Goal: Task Accomplishment & Management: Complete application form

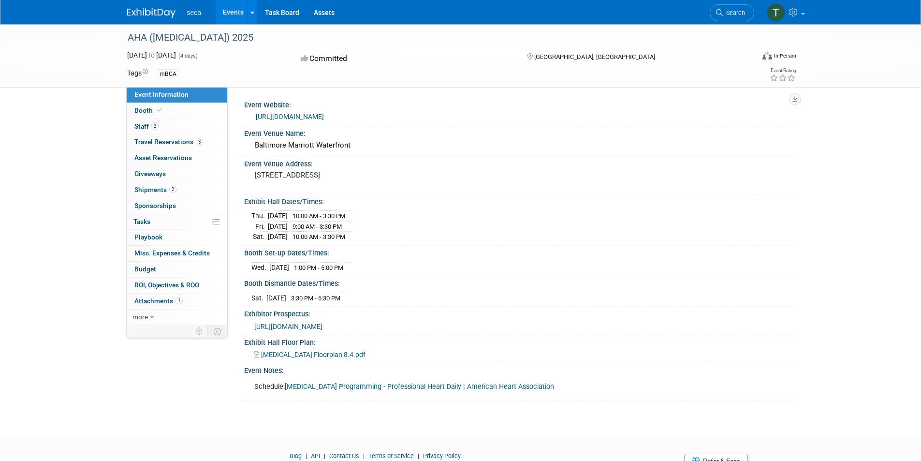
click at [144, 11] on img at bounding box center [151, 13] width 48 height 10
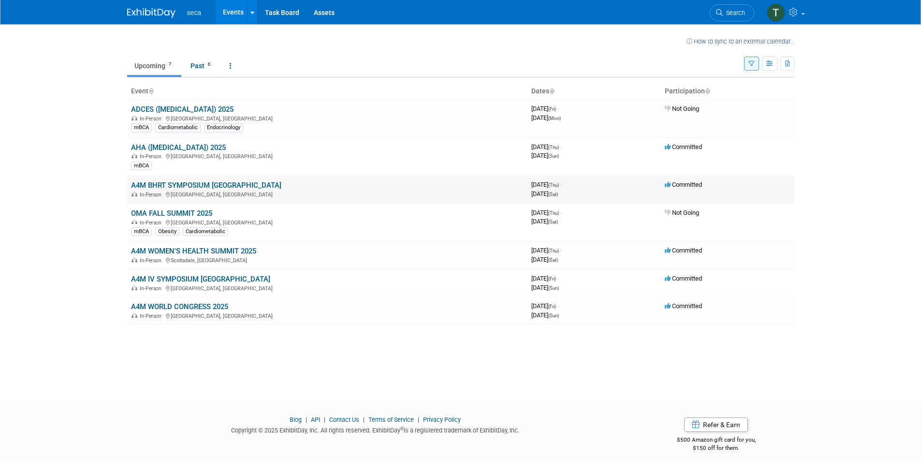
click at [183, 186] on link "A4M BHRT SYMPOSIUM [GEOGRAPHIC_DATA]" at bounding box center [206, 185] width 150 height 9
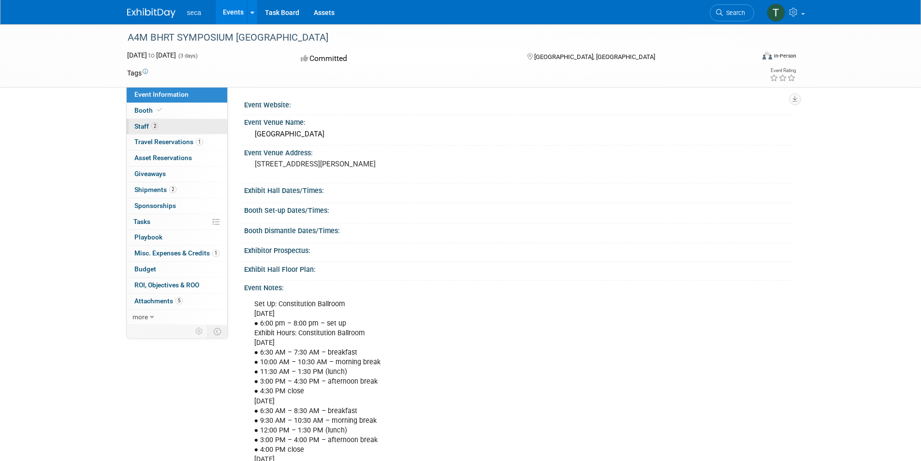
click at [143, 121] on link "2 Staff 2" at bounding box center [177, 126] width 101 height 15
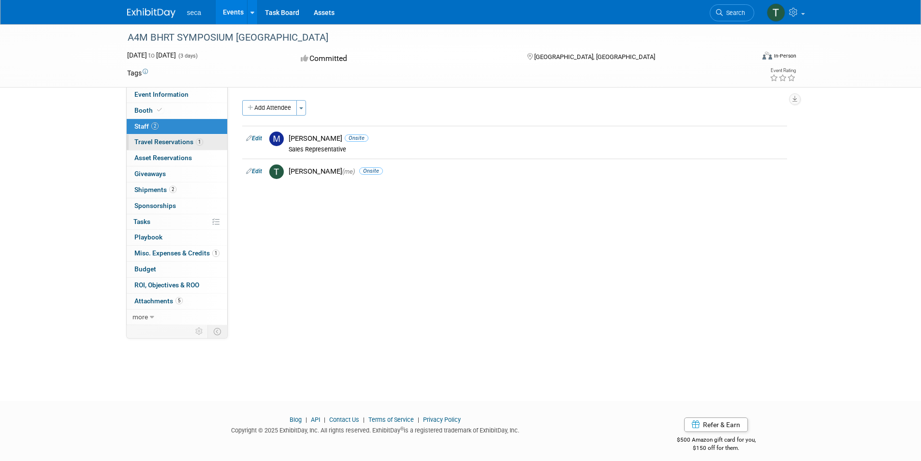
click at [163, 142] on span "Travel Reservations 1" at bounding box center [168, 142] width 69 height 8
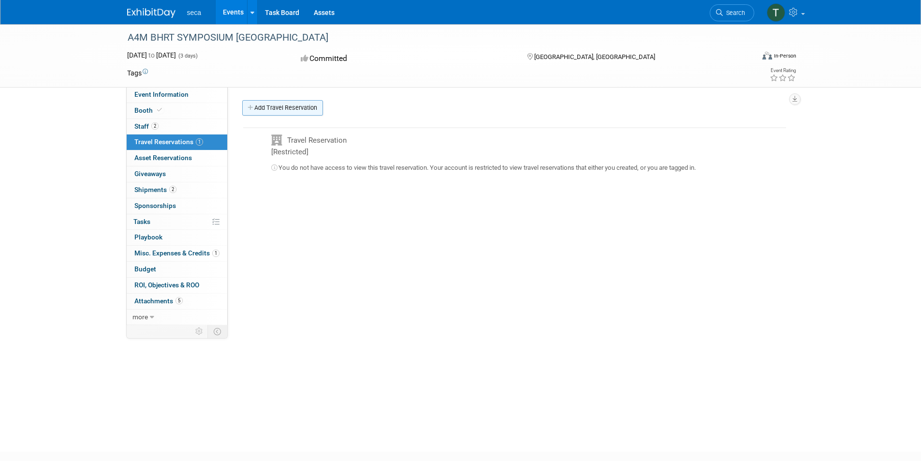
click at [301, 111] on link "Add Travel Reservation" at bounding box center [282, 107] width 81 height 15
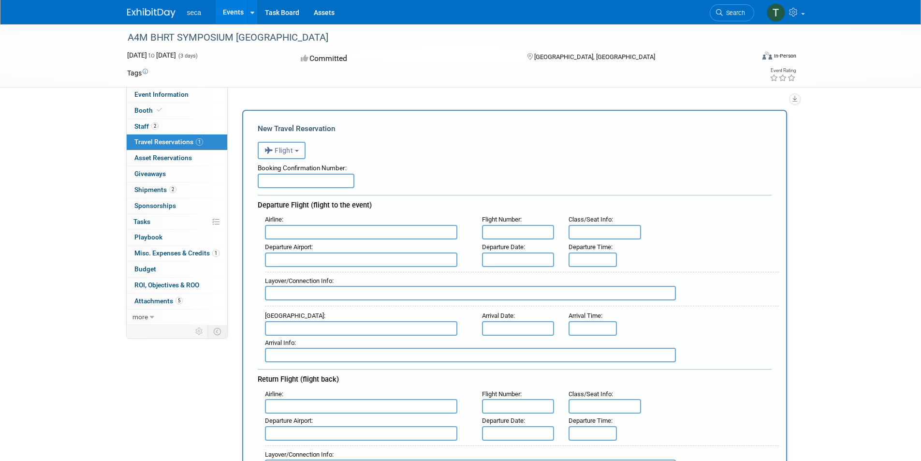
click at [282, 146] on span "Flight" at bounding box center [278, 150] width 29 height 8
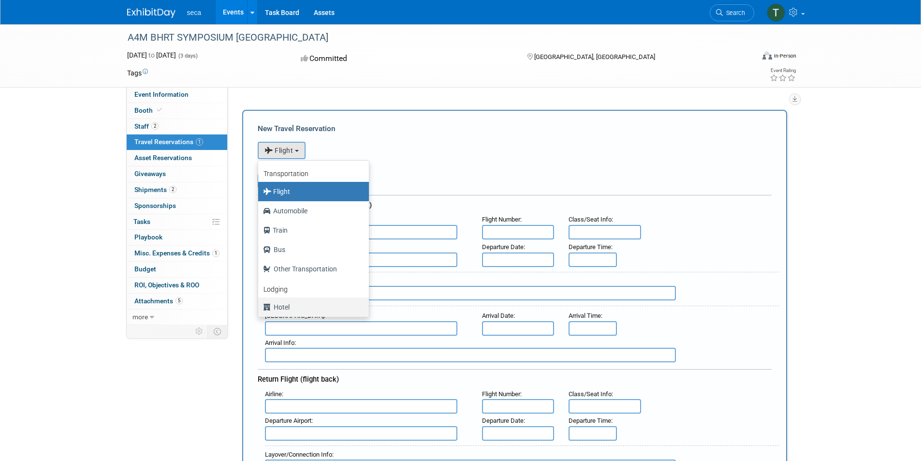
click at [300, 307] on label "Hotel" at bounding box center [311, 306] width 96 height 15
click at [260, 307] on input "Hotel" at bounding box center [256, 306] width 6 height 6
select select "6"
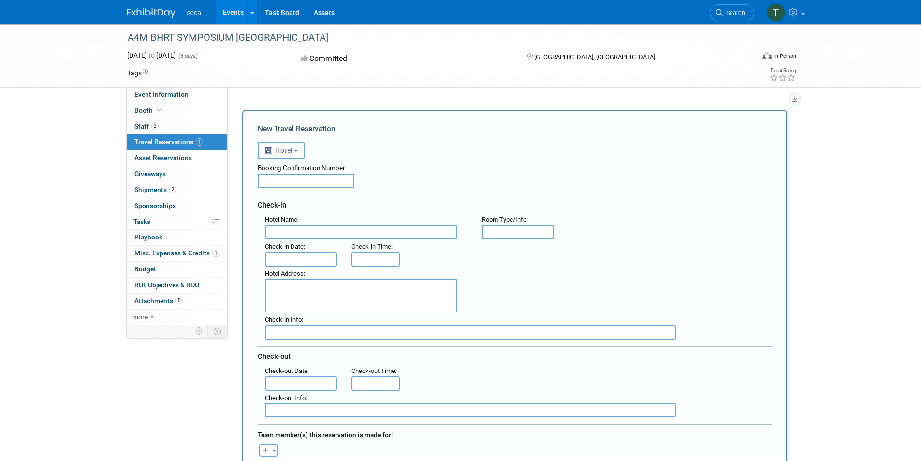
click at [347, 178] on input "text" at bounding box center [306, 180] width 97 height 14
paste input "1LSTVPM4"
type input "1LSTVPM4"
click at [418, 229] on input "text" at bounding box center [361, 232] width 192 height 14
paste input "Sheraton Boston Hotel"
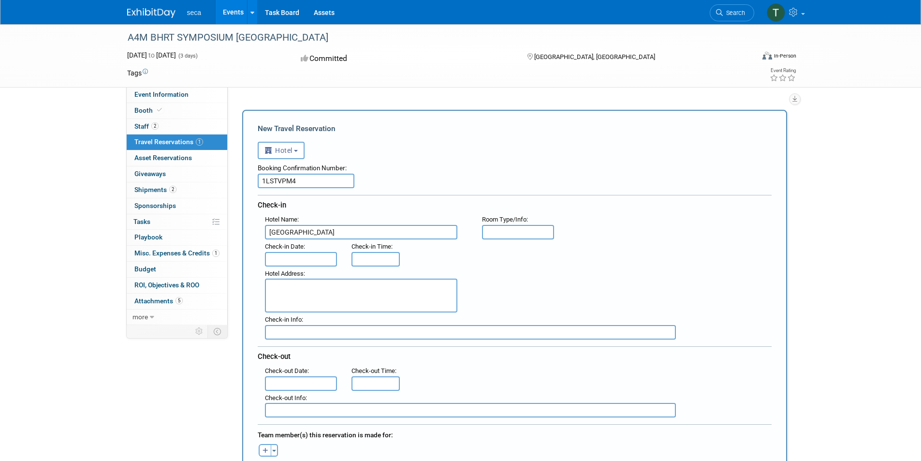
type input "Sheraton Boston Hotel"
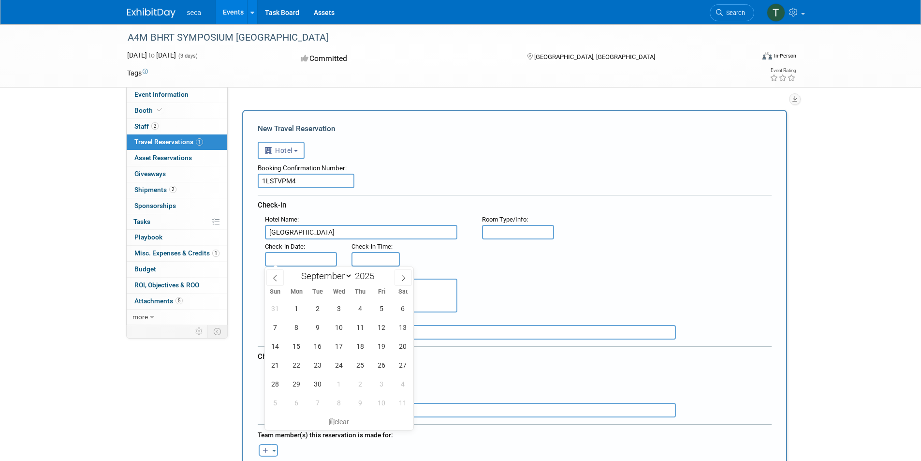
click at [315, 256] on input "text" at bounding box center [301, 259] width 72 height 14
click at [342, 330] on span "10" at bounding box center [339, 327] width 19 height 19
type input "Sep 10, 2025"
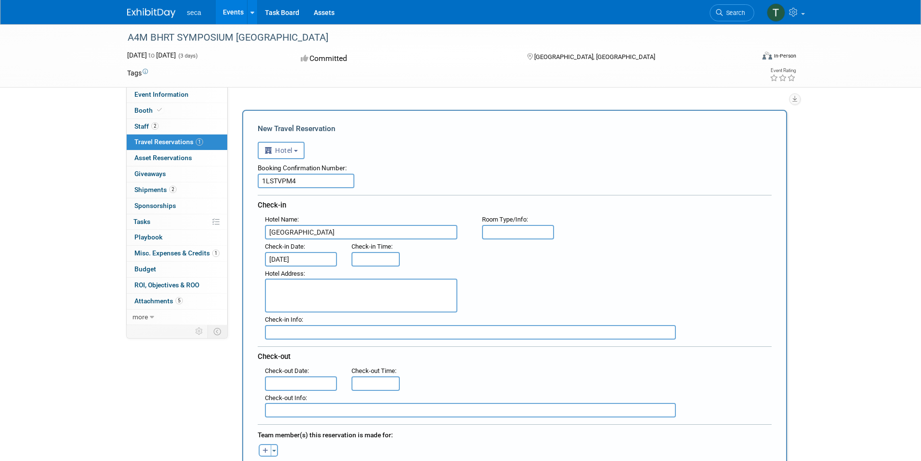
type input "3:00 PM"
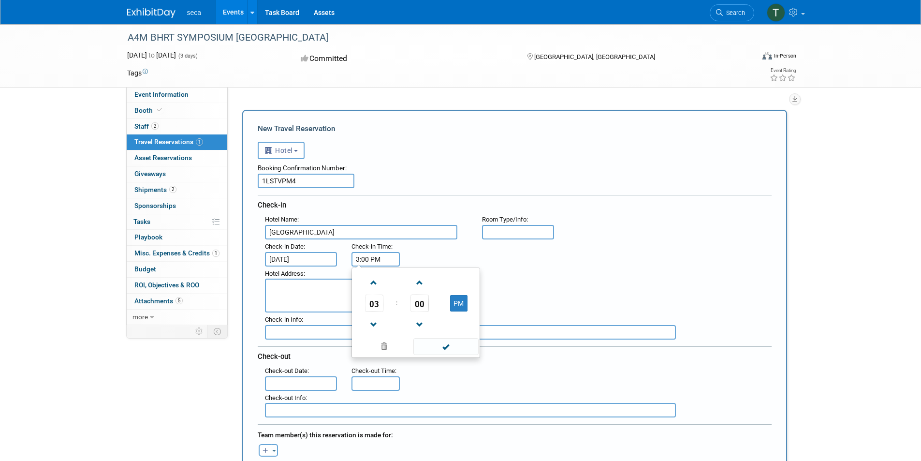
click at [375, 256] on input "3:00 PM" at bounding box center [375, 259] width 48 height 14
click at [452, 345] on span at bounding box center [445, 346] width 65 height 17
click at [340, 293] on textarea at bounding box center [361, 295] width 192 height 34
paste textarea "39 Dalton Street Boston , MA 02199 , United States of America"
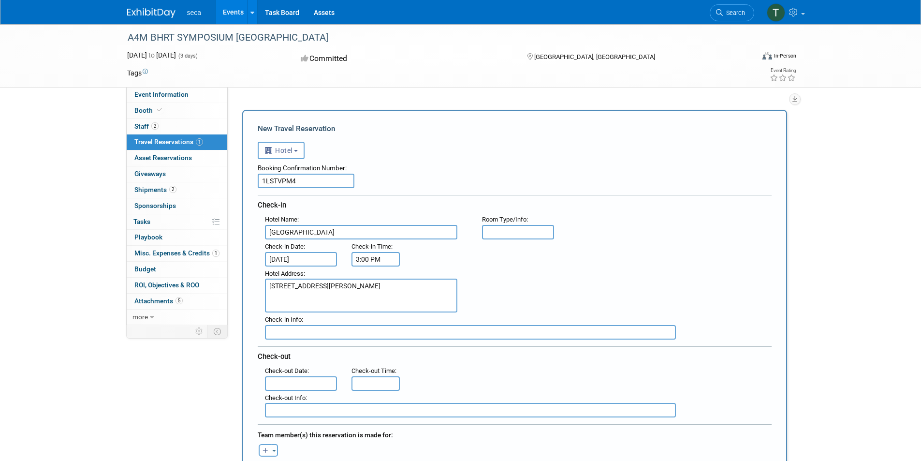
type textarea "39 Dalton Street Boston , MA 02199 , United States of America"
click at [331, 331] on input "text" at bounding box center [470, 332] width 411 height 14
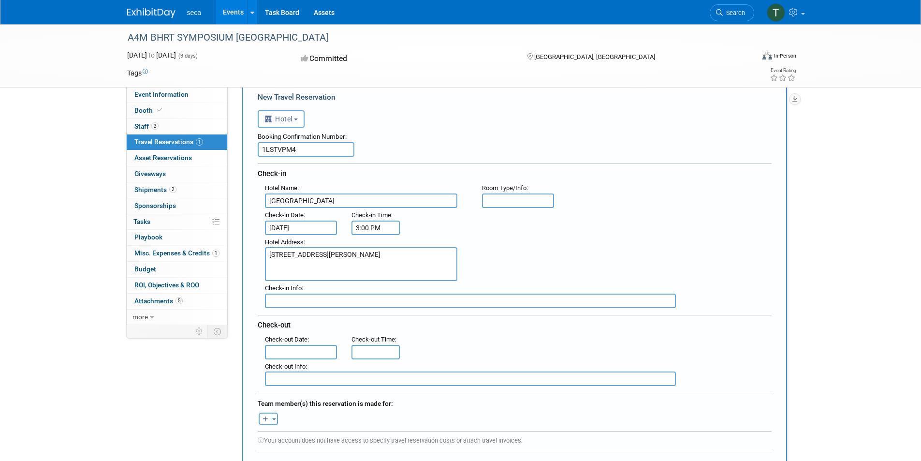
scroll to position [48, 0]
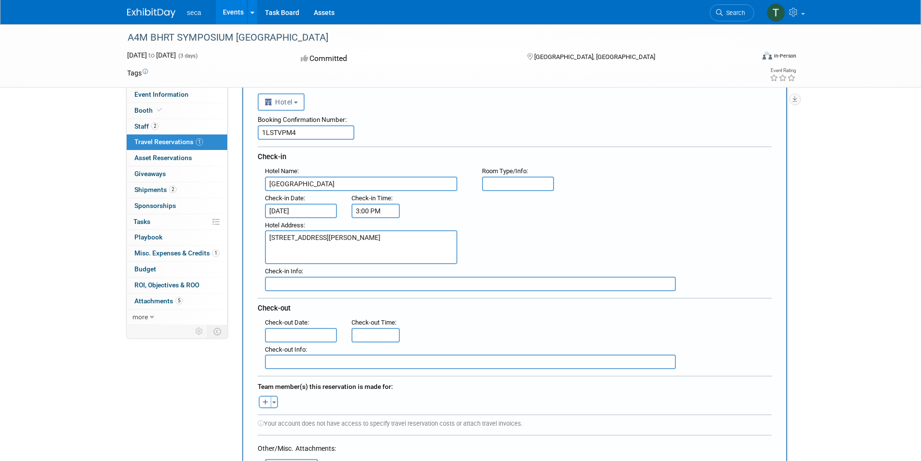
click at [326, 333] on input "text" at bounding box center [301, 335] width 72 height 14
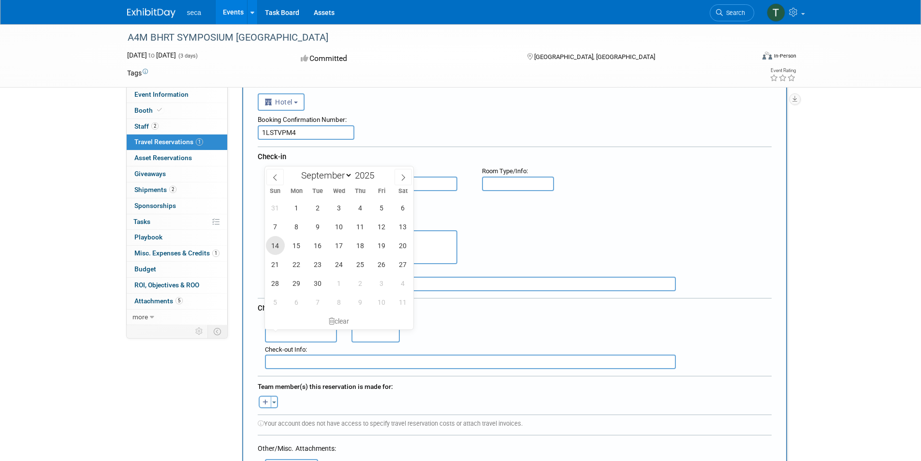
click at [277, 246] on span "14" at bounding box center [275, 245] width 19 height 19
type input "Sep 14, 2025"
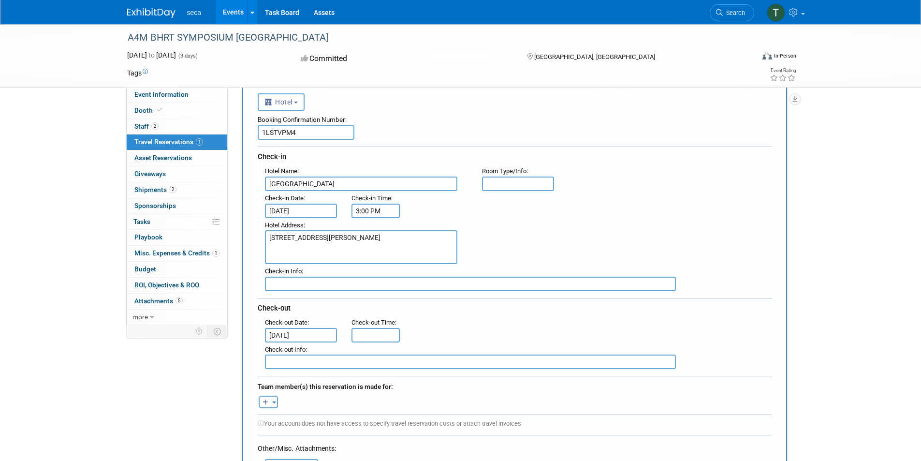
type input "11:00 AM"
click at [382, 332] on input "11:00 AM" at bounding box center [375, 335] width 48 height 14
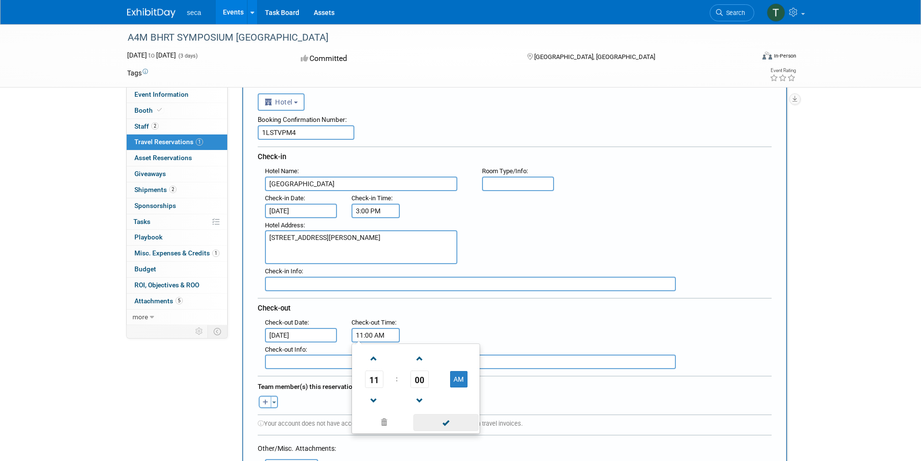
click at [456, 421] on span at bounding box center [445, 422] width 65 height 17
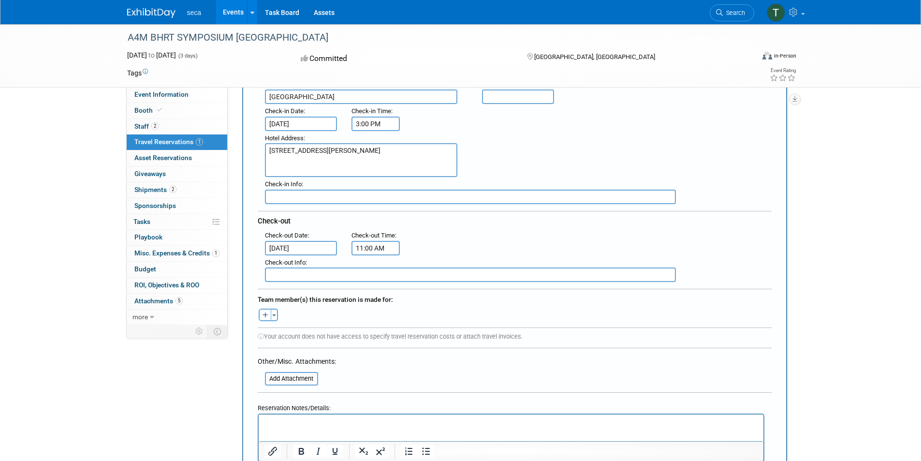
scroll to position [145, 0]
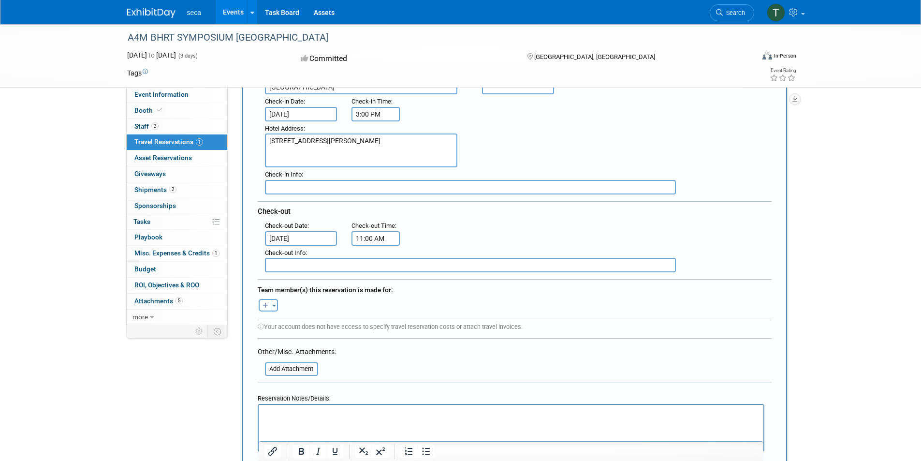
click at [264, 303] on icon "button" at bounding box center [265, 306] width 6 height 6
select select
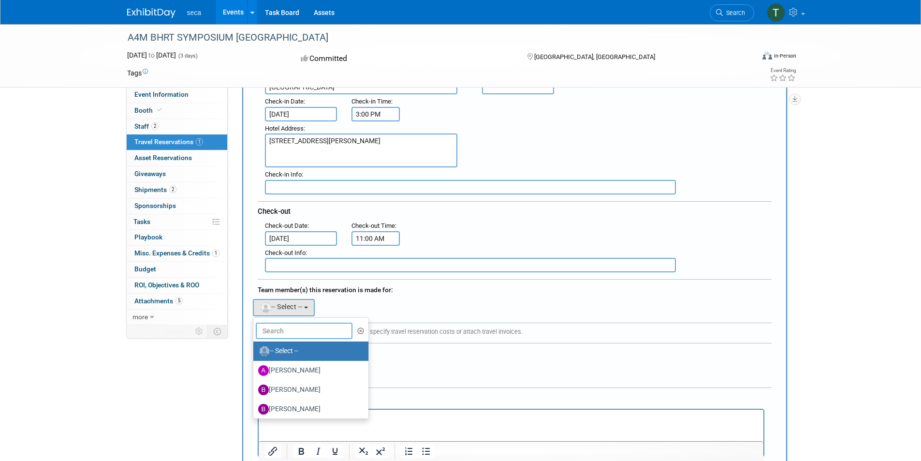
click at [289, 327] on input "text" at bounding box center [304, 330] width 97 height 16
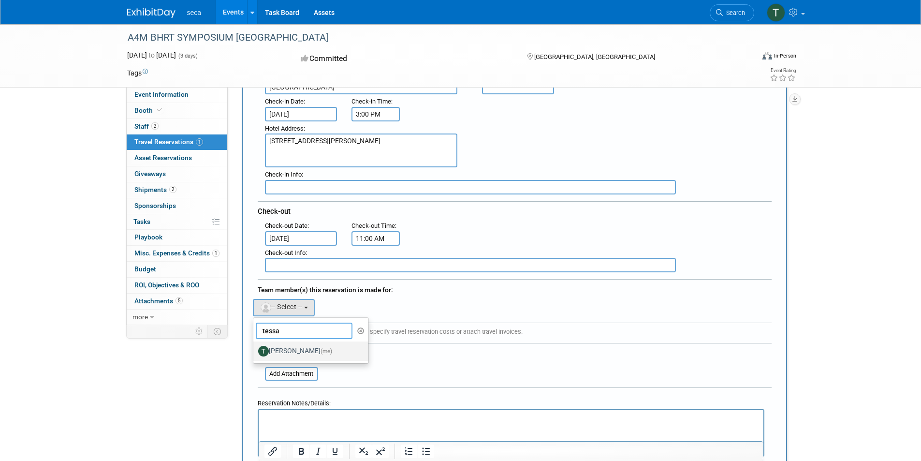
type input "tessa"
click at [289, 347] on label "Tessa Schwikerath (me)" at bounding box center [308, 350] width 101 height 15
click at [255, 347] on input "Tessa Schwikerath (me)" at bounding box center [251, 350] width 6 height 6
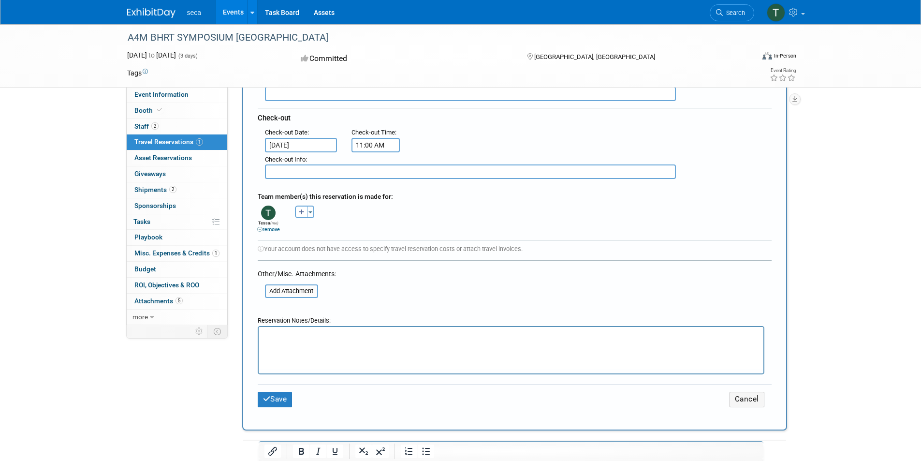
scroll to position [242, 0]
click at [282, 390] on button "Save" at bounding box center [275, 395] width 35 height 15
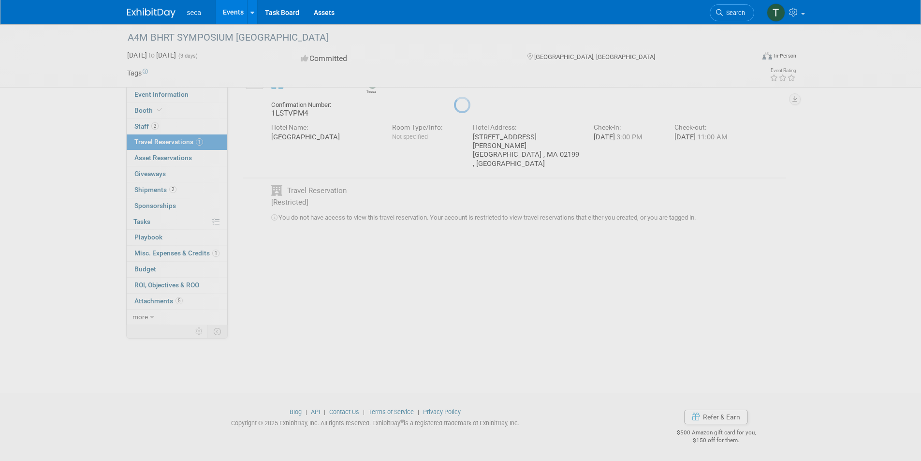
scroll to position [0, 0]
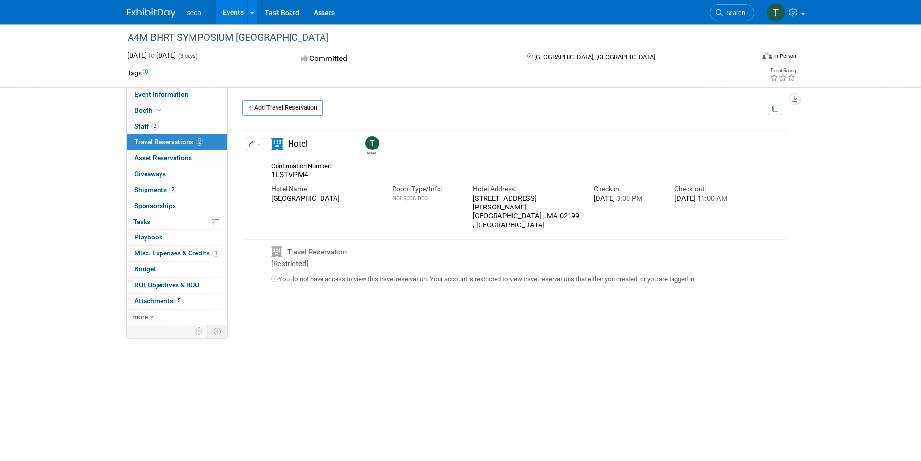
click at [307, 110] on link "Add Travel Reservation" at bounding box center [282, 107] width 81 height 15
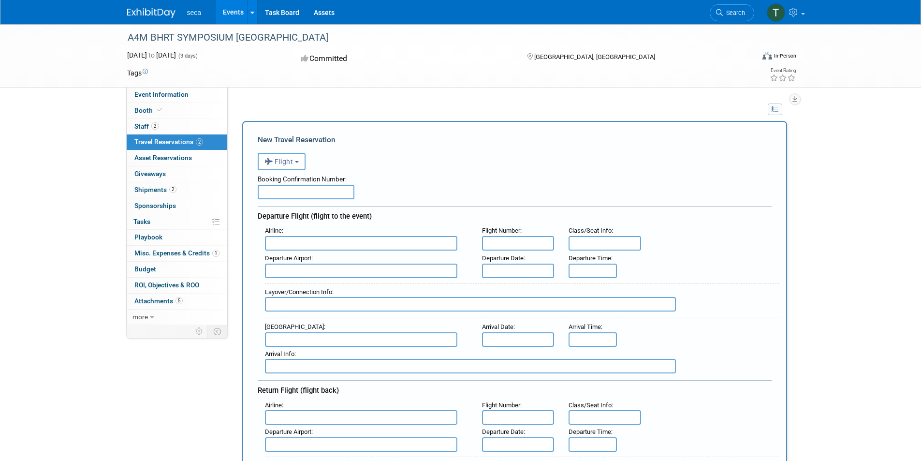
click at [304, 197] on input "text" at bounding box center [306, 192] width 97 height 14
paste input "URCVJT"
type input "URCVJT"
click at [309, 247] on input "text" at bounding box center [361, 243] width 192 height 14
click at [329, 264] on span "JetBlue Airways (JBU)" at bounding box center [365, 258] width 201 height 15
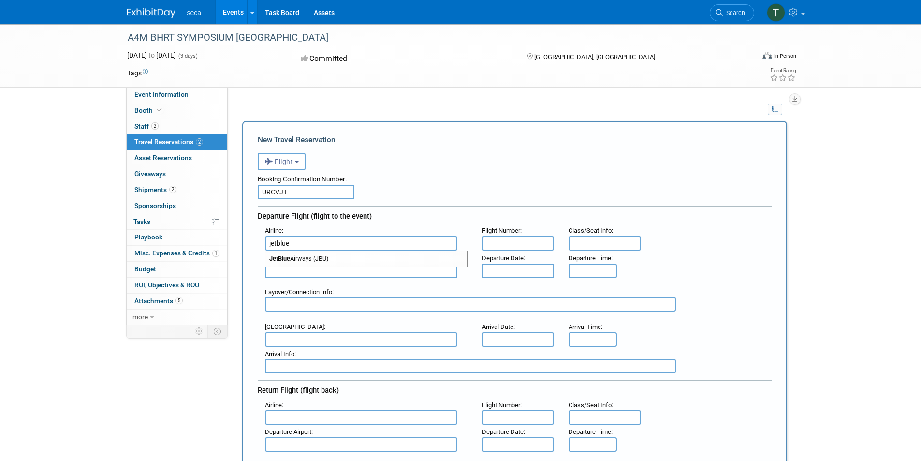
type input "JetBlue Airways (JBU)"
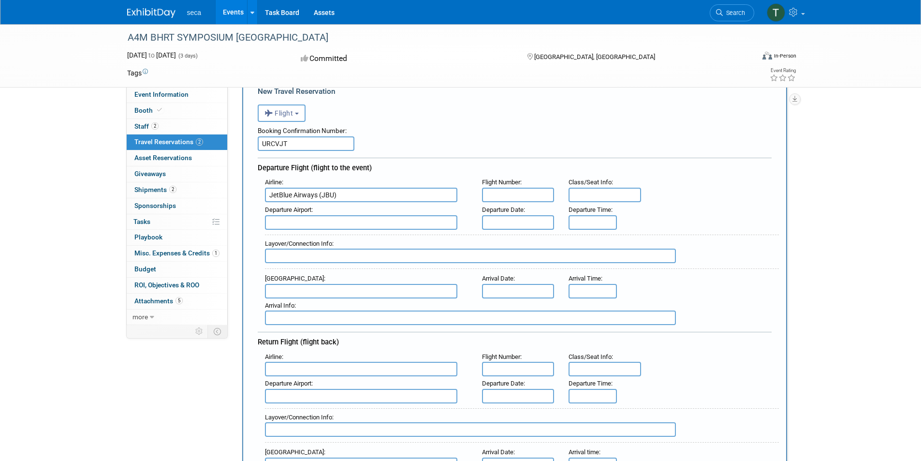
click at [505, 200] on input "text" at bounding box center [518, 195] width 72 height 14
click at [525, 189] on input "text" at bounding box center [518, 195] width 72 height 14
drag, startPoint x: 500, startPoint y: 194, endPoint x: 495, endPoint y: 193, distance: 4.9
click at [500, 194] on input "text" at bounding box center [518, 195] width 72 height 14
type input "68"
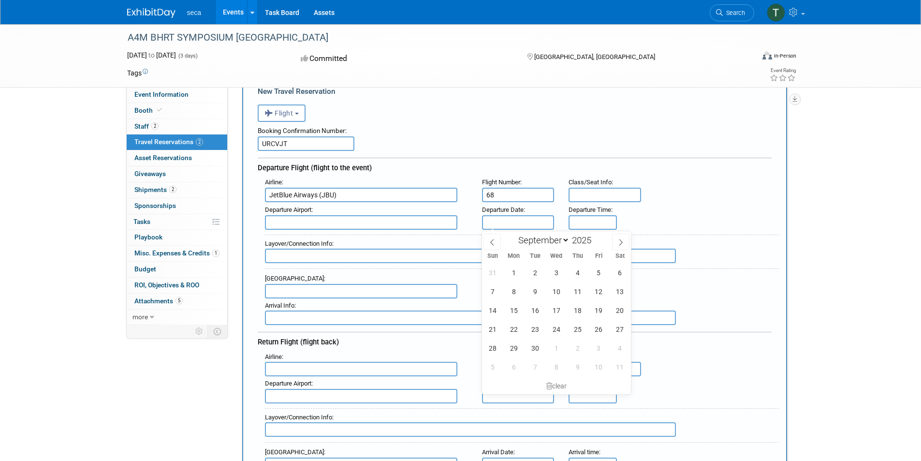
click at [497, 225] on input "text" at bounding box center [518, 222] width 72 height 14
click at [554, 295] on span "10" at bounding box center [556, 291] width 19 height 19
type input "Sep 10, 2025"
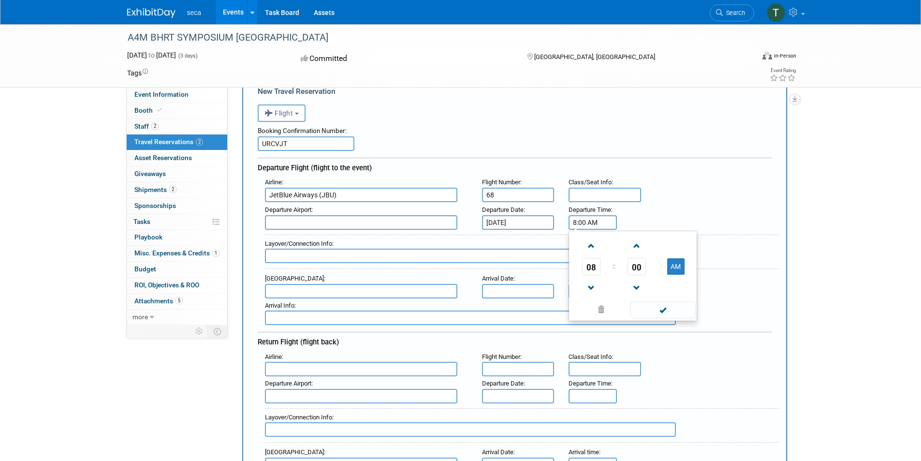
click at [577, 224] on input "8:00 AM" at bounding box center [592, 222] width 48 height 14
click at [585, 222] on input "8:00 AM" at bounding box center [592, 222] width 48 height 14
click at [593, 267] on span "08" at bounding box center [591, 266] width 18 height 17
click at [648, 246] on td "02" at bounding box center [648, 246] width 31 height 26
click at [665, 264] on td "AM" at bounding box center [676, 266] width 38 height 17
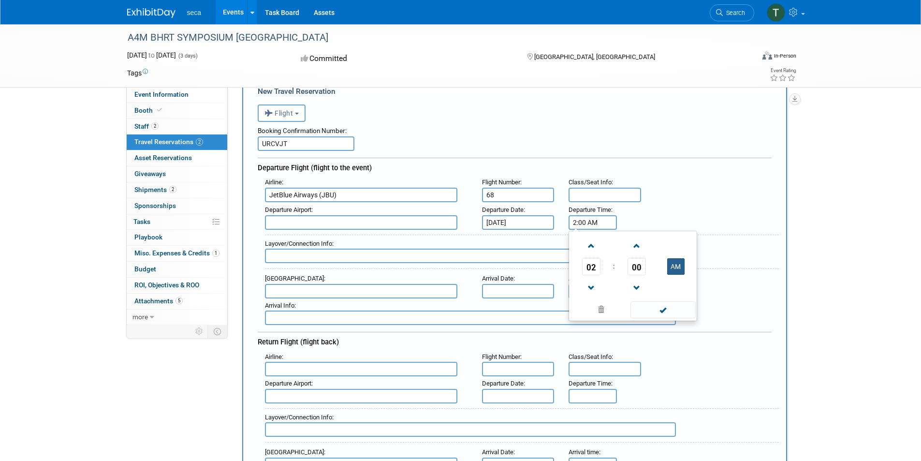
click at [672, 266] on button "AM" at bounding box center [675, 266] width 17 height 16
type input "2:00 PM"
click at [660, 312] on span at bounding box center [662, 309] width 65 height 17
click at [321, 295] on input "text" at bounding box center [361, 291] width 192 height 14
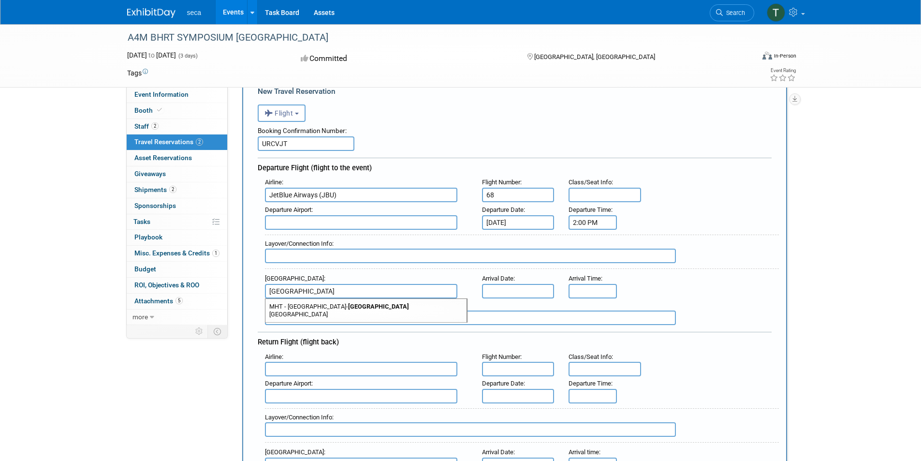
click at [348, 308] on strong "Boston" at bounding box center [378, 306] width 61 height 7
type input "MHT - Manchester-Boston Regional Airport"
click at [531, 285] on input "text" at bounding box center [518, 291] width 72 height 14
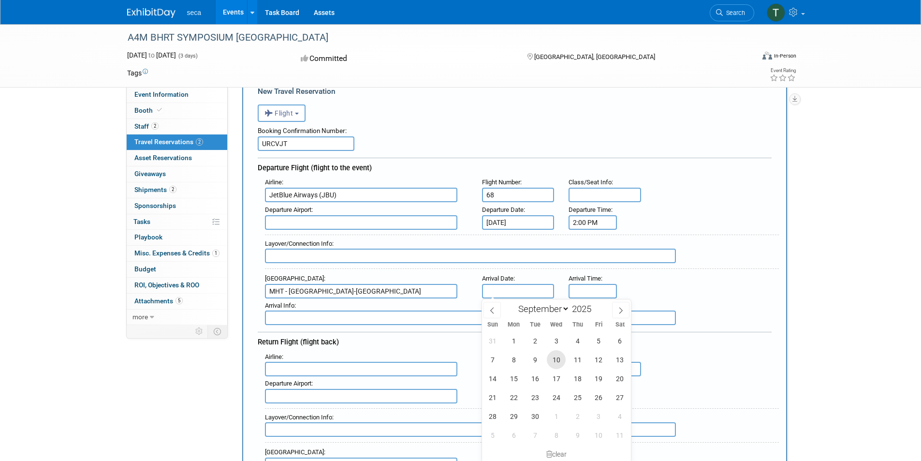
click at [557, 359] on span "10" at bounding box center [556, 359] width 19 height 19
type input "Sep 10, 2025"
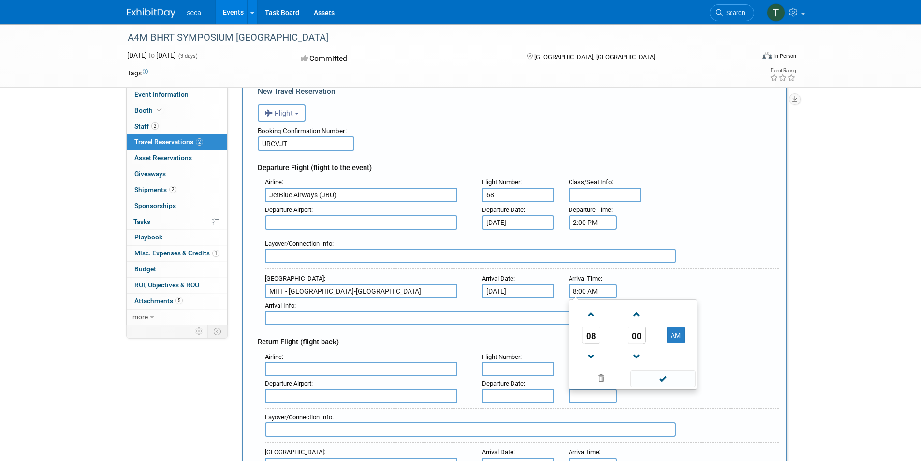
click at [587, 294] on input "8:00 AM" at bounding box center [592, 291] width 48 height 14
click at [590, 336] on span "08" at bounding box center [591, 334] width 18 height 17
click at [591, 338] on td "04" at bounding box center [586, 341] width 31 height 26
click at [636, 336] on span "00" at bounding box center [636, 334] width 18 height 17
click at [636, 365] on td "50" at bounding box center [648, 367] width 31 height 26
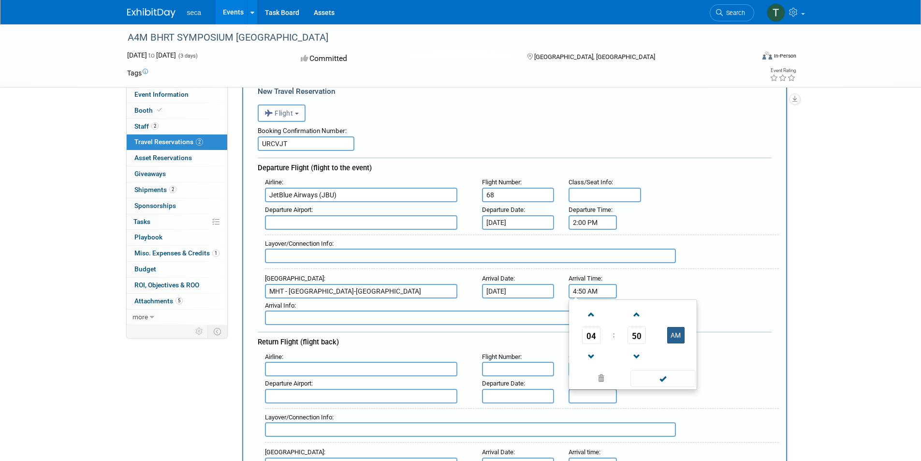
click at [673, 336] on button "AM" at bounding box center [675, 335] width 17 height 16
type input "4:50 PM"
click at [651, 380] on span at bounding box center [662, 378] width 65 height 17
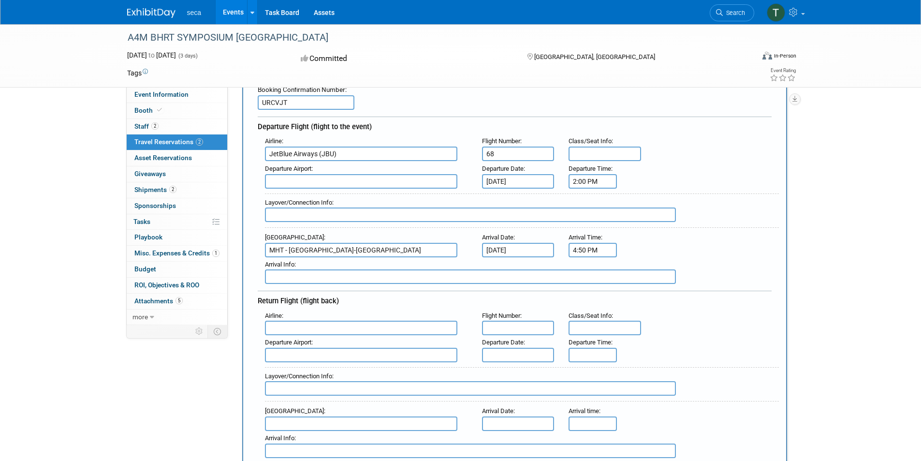
scroll to position [145, 0]
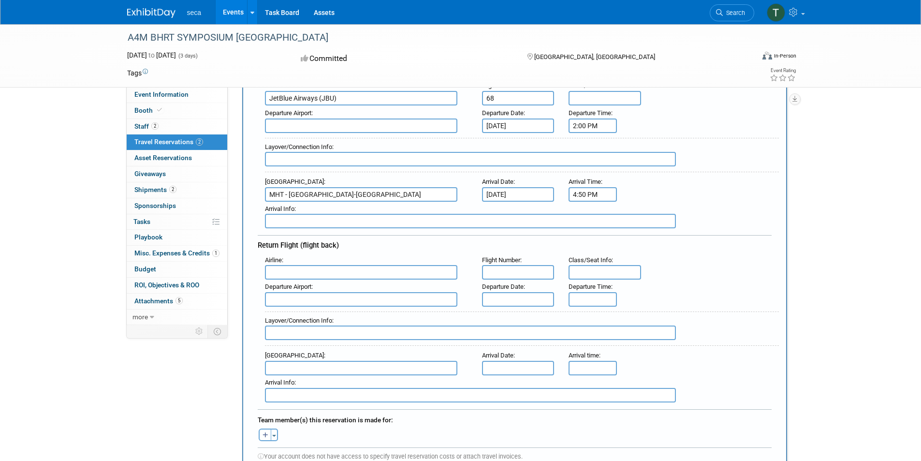
click at [324, 272] on input "text" at bounding box center [361, 272] width 192 height 14
click at [328, 286] on span "JetB lue Airways (JBU)" at bounding box center [365, 287] width 201 height 15
type input "JetBlue Airways (JBU)"
click at [489, 270] on input "text" at bounding box center [518, 272] width 72 height 14
type input "267"
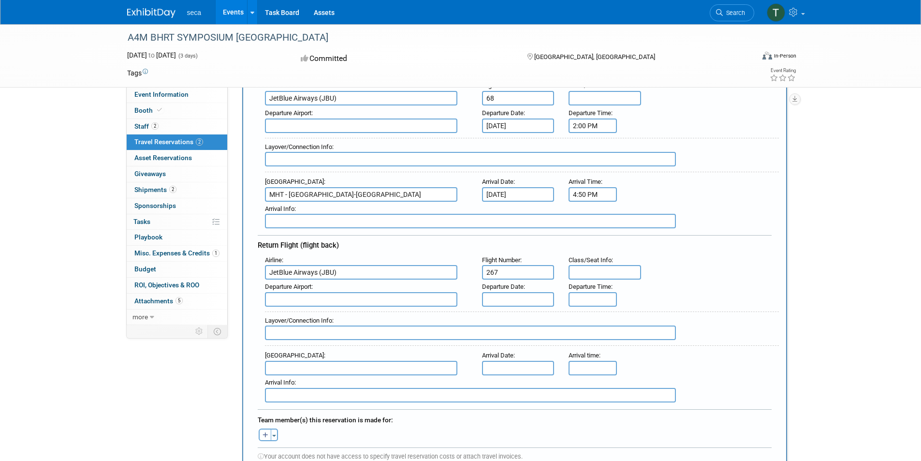
click at [326, 303] on input "text" at bounding box center [361, 299] width 192 height 14
click at [348, 316] on strong "Bosto" at bounding box center [356, 314] width 16 height 7
type input "MHT - Manchester-Boston Regional Airport"
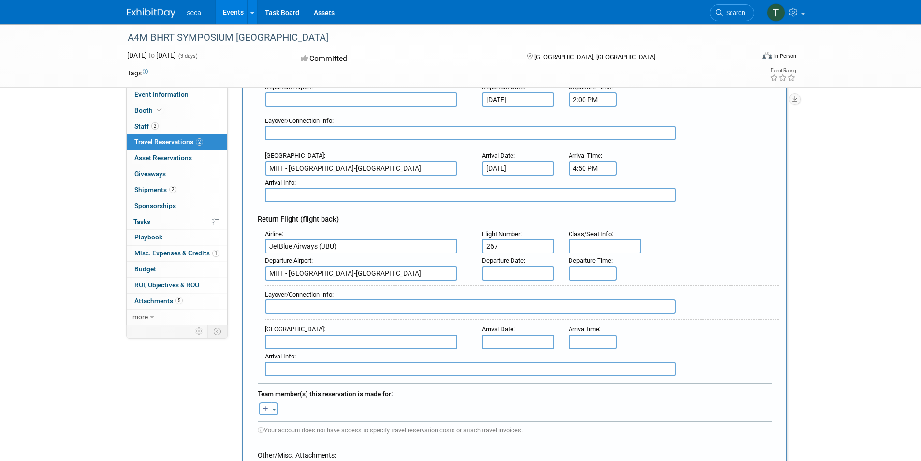
scroll to position [193, 0]
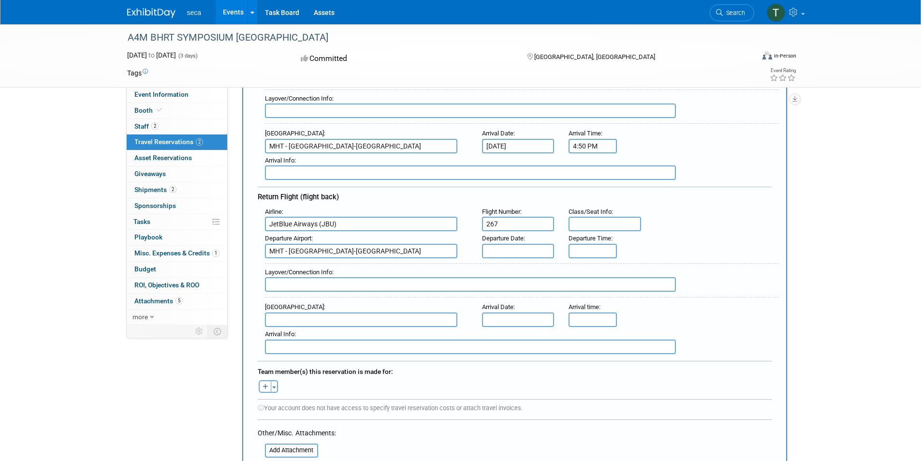
click at [502, 246] on input "text" at bounding box center [518, 251] width 72 height 14
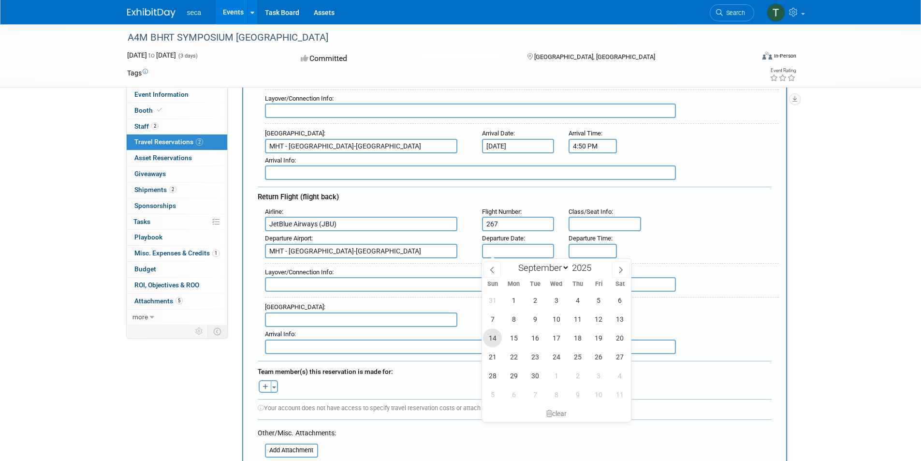
click at [491, 340] on span "14" at bounding box center [492, 337] width 19 height 19
type input "Sep 14, 2025"
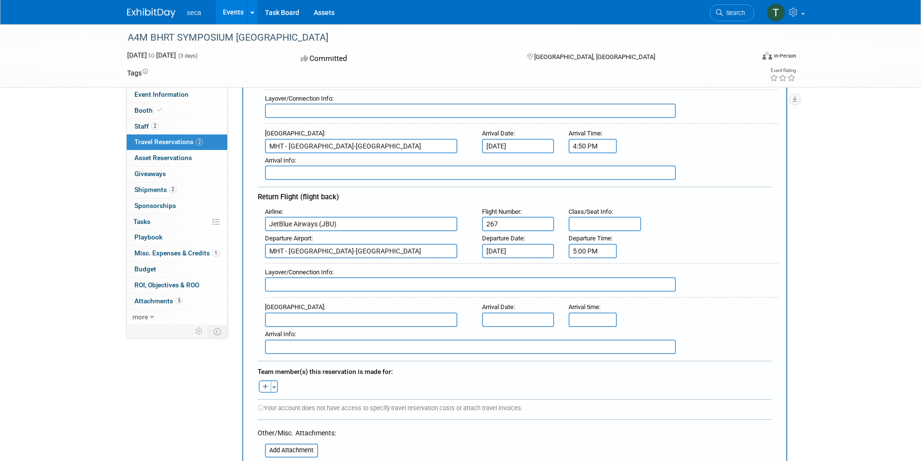
click at [597, 247] on input "5:00 PM" at bounding box center [592, 251] width 48 height 14
click at [590, 295] on span "05" at bounding box center [591, 294] width 18 height 17
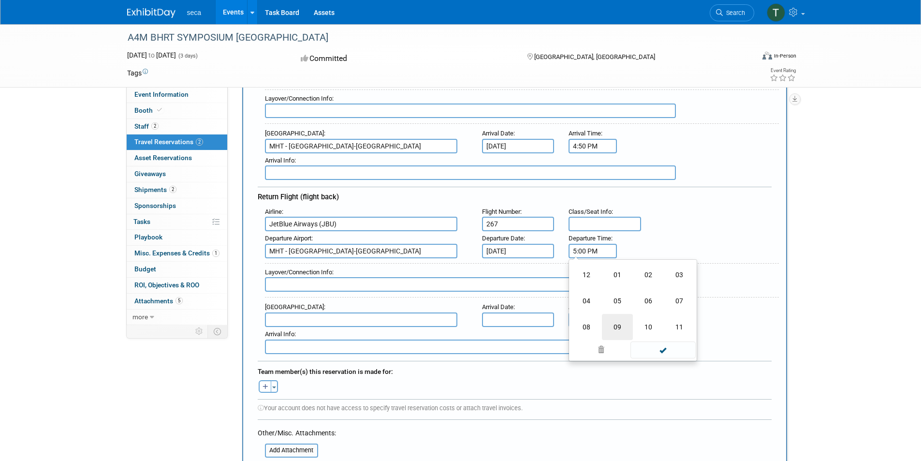
click at [617, 327] on td "09" at bounding box center [617, 327] width 31 height 26
click at [639, 296] on span "00" at bounding box center [636, 294] width 18 height 17
click at [622, 297] on td "25" at bounding box center [617, 301] width 31 height 26
click at [585, 249] on input "9:25 PM" at bounding box center [592, 251] width 48 height 14
click at [671, 294] on button "PM" at bounding box center [675, 295] width 17 height 16
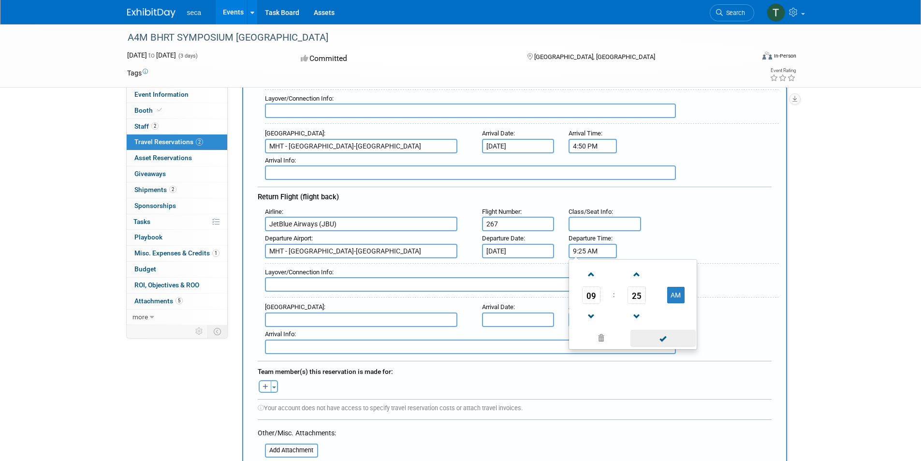
click at [671, 342] on span at bounding box center [662, 338] width 65 height 17
type input "9:25 AM"
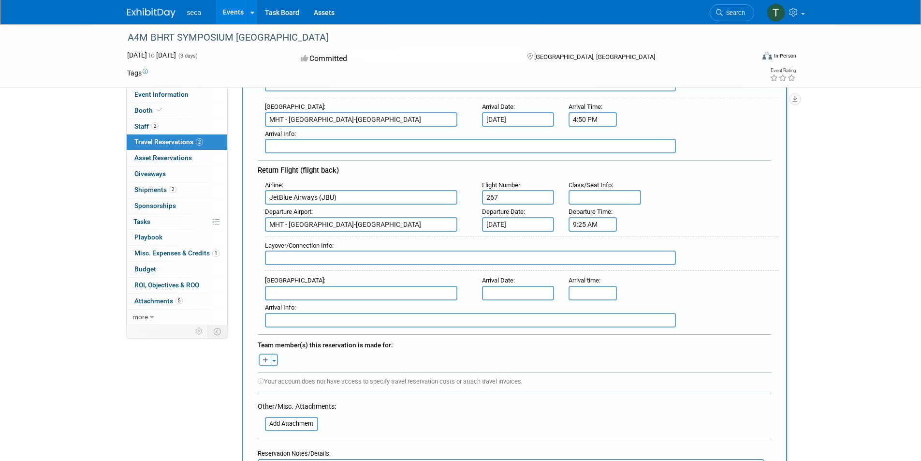
scroll to position [242, 0]
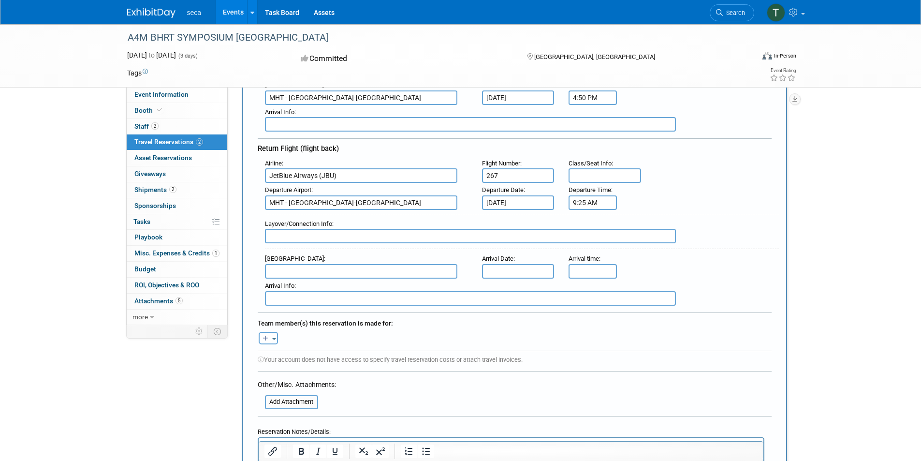
click at [318, 266] on input "text" at bounding box center [361, 271] width 192 height 14
click at [341, 283] on span "CHS - Charlesto n Air Force Base-International Airport" at bounding box center [365, 286] width 201 height 15
type input "CHS - Charleston Air Force Base-International Airport"
click at [518, 264] on input "text" at bounding box center [518, 271] width 72 height 14
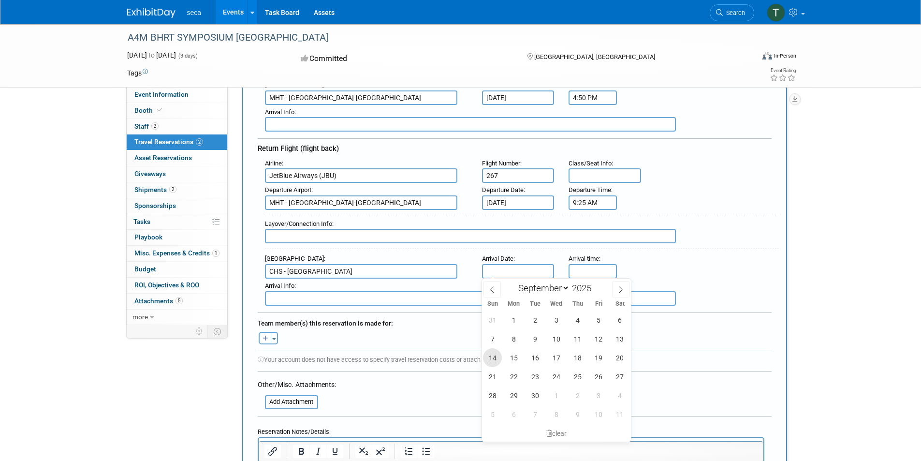
click at [484, 353] on span "14" at bounding box center [492, 357] width 19 height 19
type input "Sep 14, 2025"
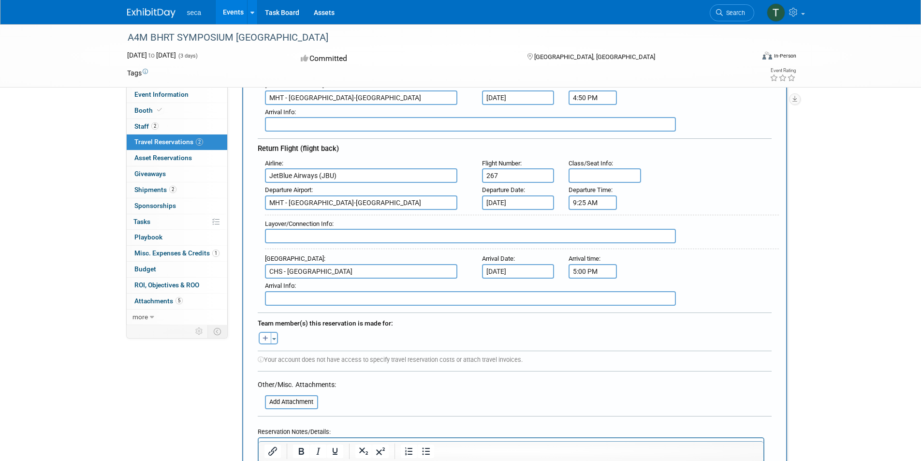
click at [595, 269] on input "5:00 PM" at bounding box center [592, 271] width 48 height 14
click at [592, 318] on span "05" at bounding box center [591, 314] width 18 height 17
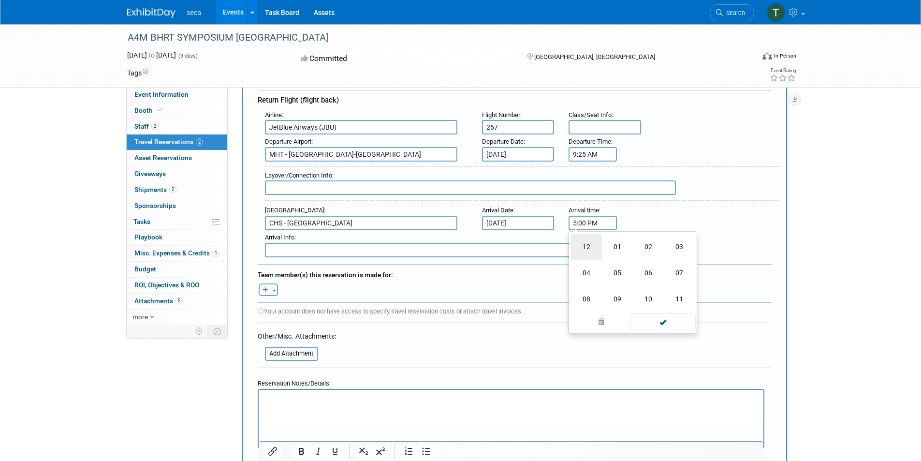
click at [586, 246] on td "12" at bounding box center [586, 246] width 31 height 26
click at [588, 222] on input "12:00 PM" at bounding box center [592, 223] width 48 height 14
click at [675, 311] on span at bounding box center [662, 310] width 65 height 17
click at [589, 218] on input "12:00 PM" at bounding box center [592, 223] width 48 height 14
click at [650, 310] on span at bounding box center [662, 310] width 65 height 17
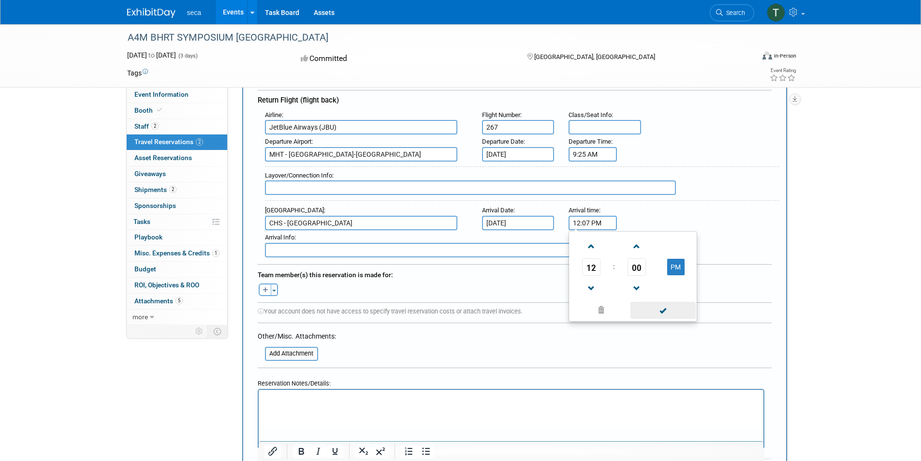
type input "12:07 PM"
click at [262, 288] on icon "button" at bounding box center [265, 290] width 6 height 6
select select
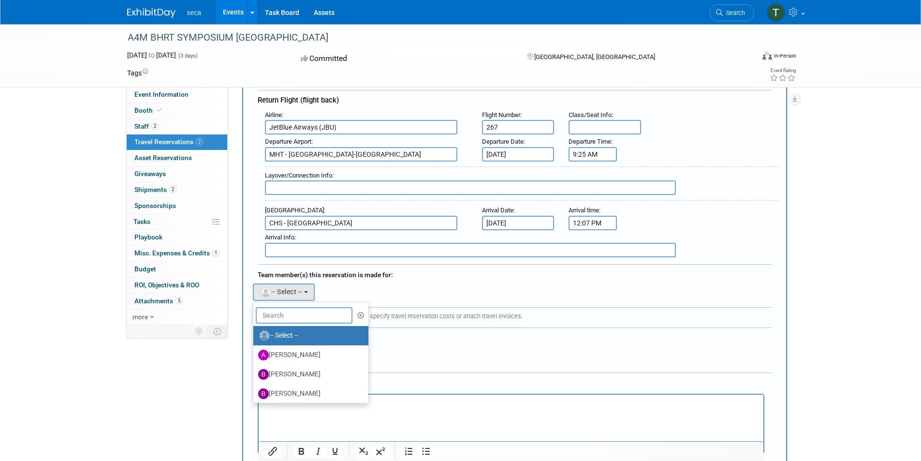
click at [308, 317] on input "text" at bounding box center [304, 315] width 97 height 16
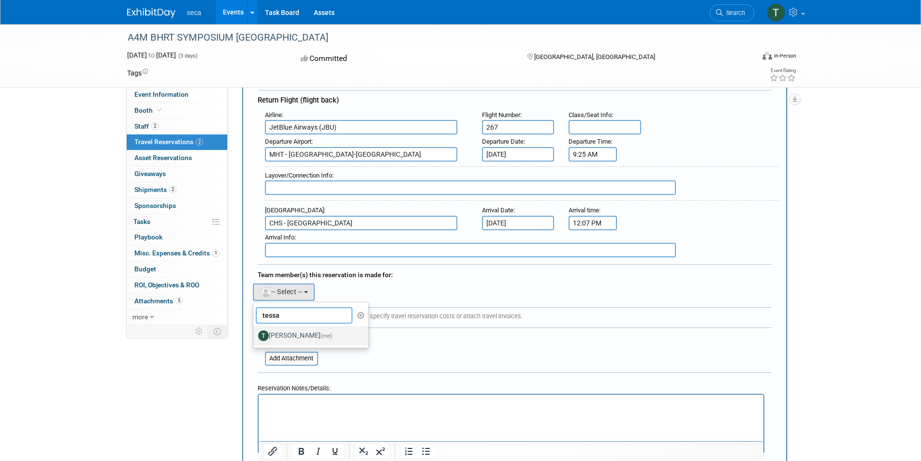
type input "tessa"
click at [293, 332] on label "Tessa Schwikerath (me)" at bounding box center [308, 335] width 101 height 15
click at [255, 332] on input "Tessa Schwikerath (me)" at bounding box center [251, 334] width 6 height 6
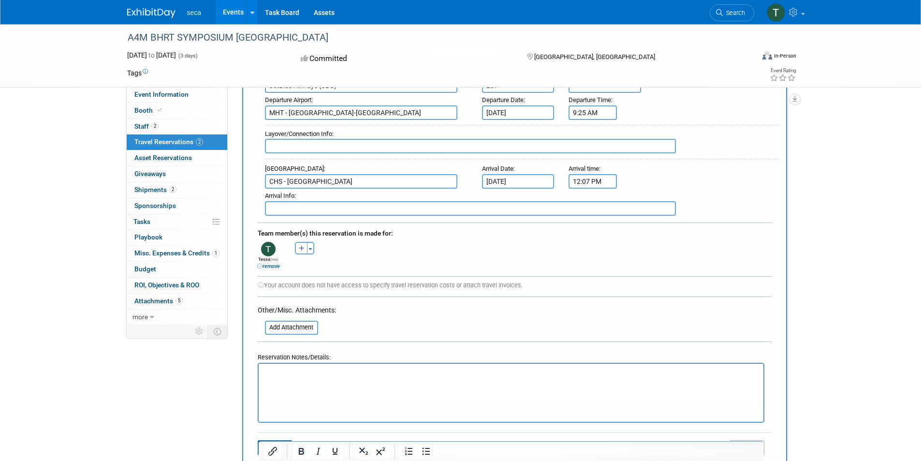
scroll to position [387, 0]
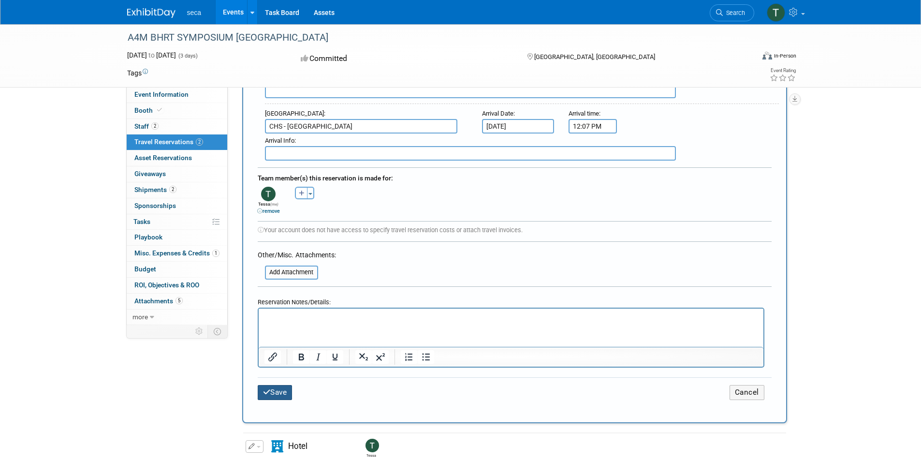
click at [272, 385] on button "Save" at bounding box center [275, 392] width 35 height 15
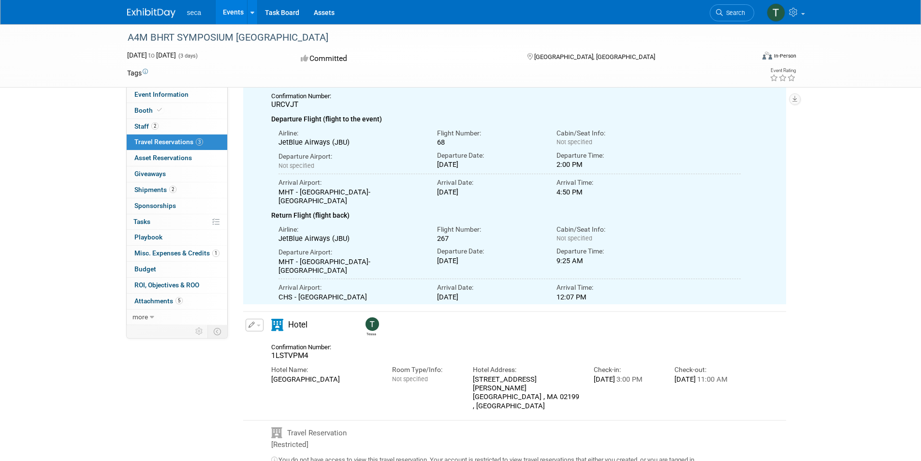
scroll to position [0, 0]
